Goal: Information Seeking & Learning: Learn about a topic

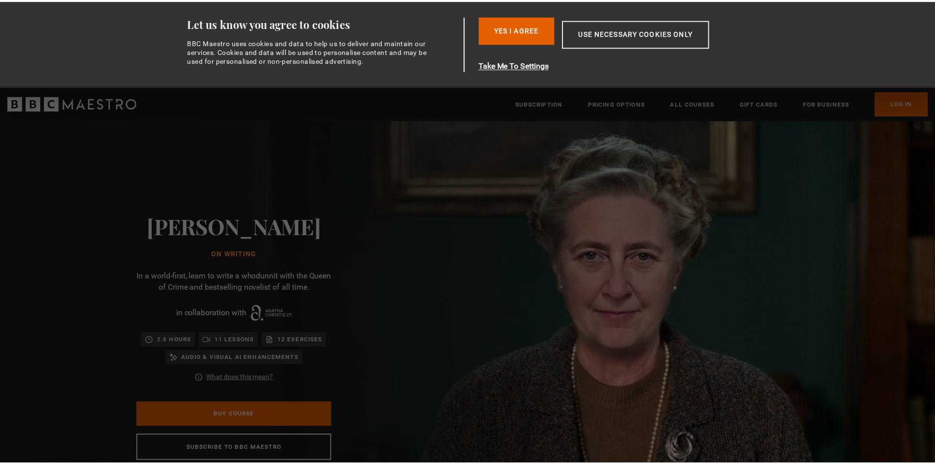
scroll to position [0, 129]
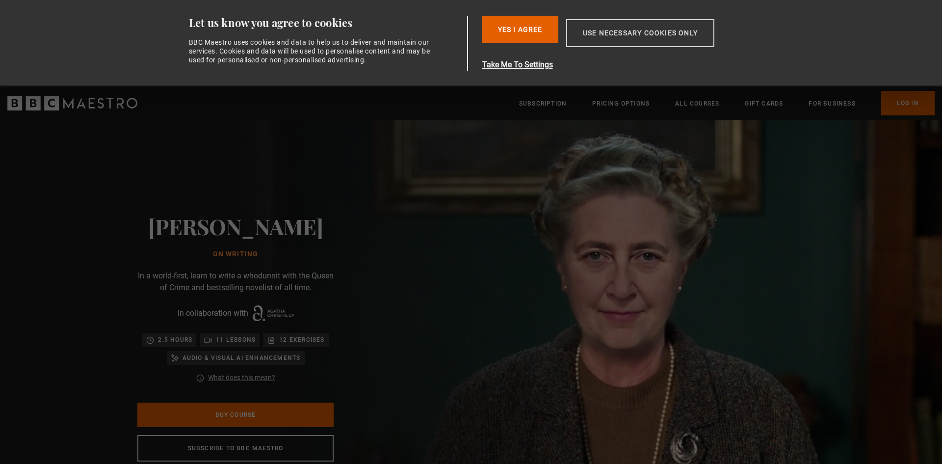
click at [669, 27] on button "Use necessary cookies only" at bounding box center [640, 33] width 148 height 28
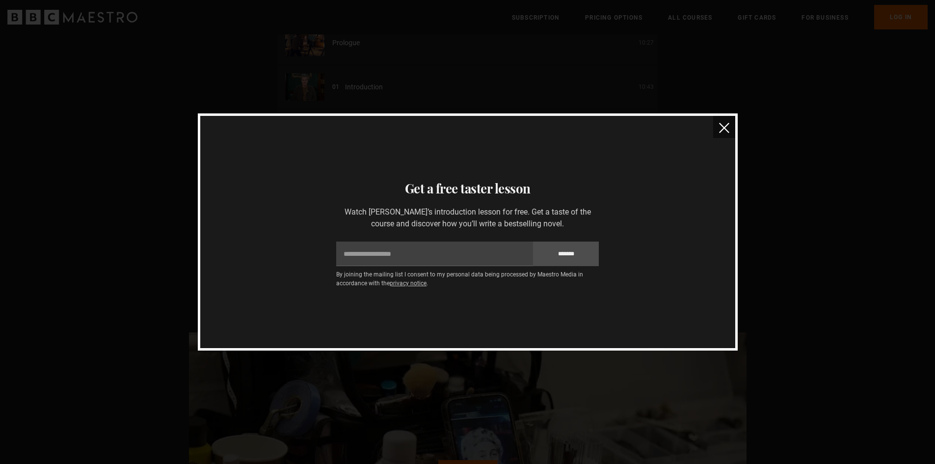
scroll to position [1309, 0]
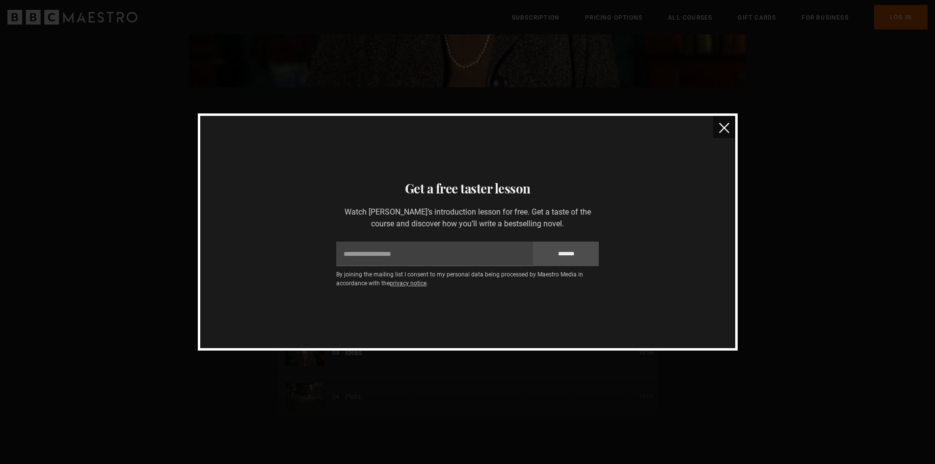
click at [730, 126] on button "close" at bounding box center [724, 127] width 22 height 22
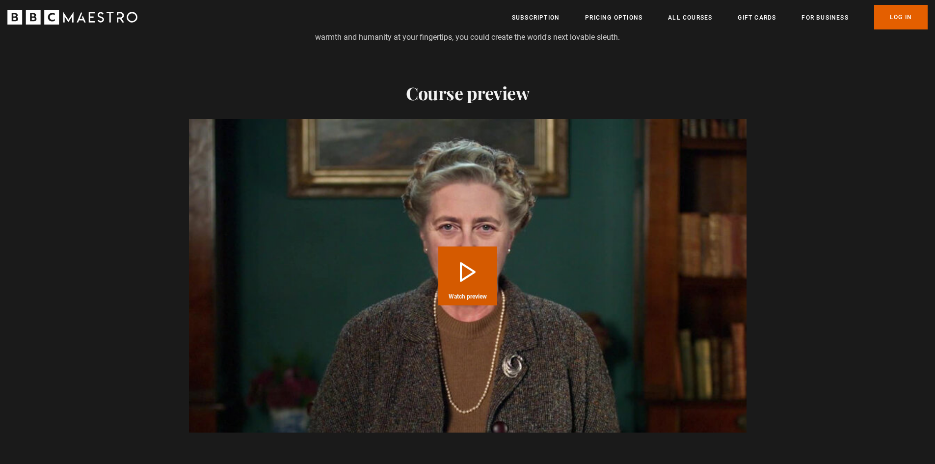
scroll to position [982, 0]
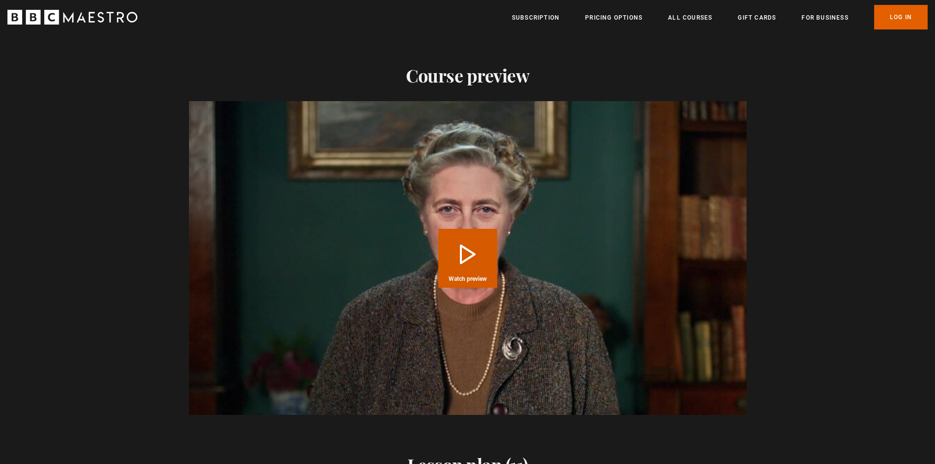
click at [462, 239] on button "Play Course overview for Writing with [PERSON_NAME] Watch preview" at bounding box center [467, 258] width 59 height 59
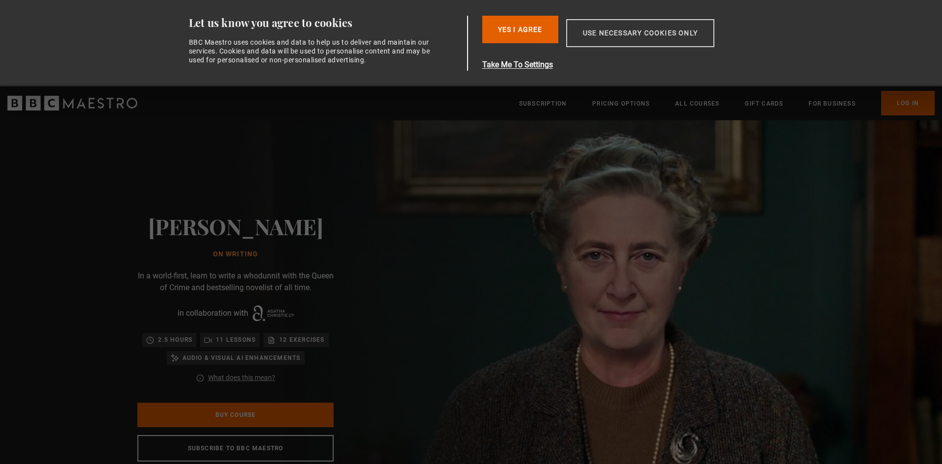
click at [631, 28] on button "Use necessary cookies only" at bounding box center [640, 33] width 148 height 28
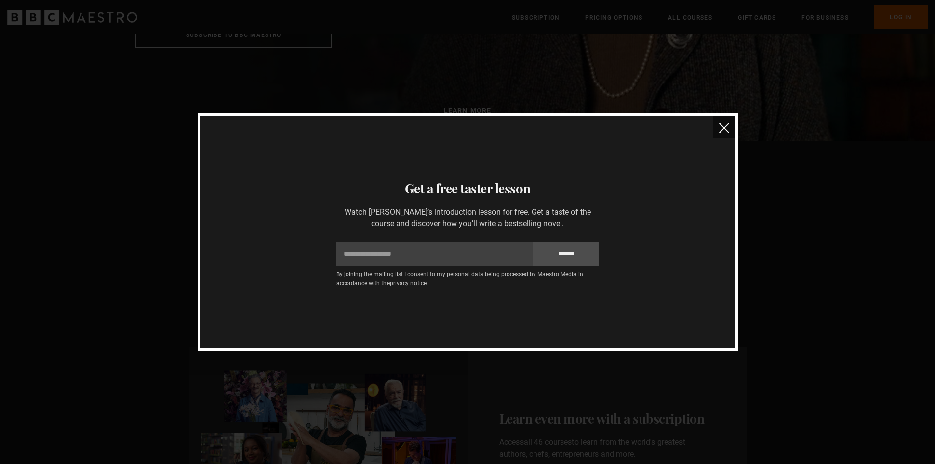
scroll to position [0, 257]
